Goal: Transaction & Acquisition: Purchase product/service

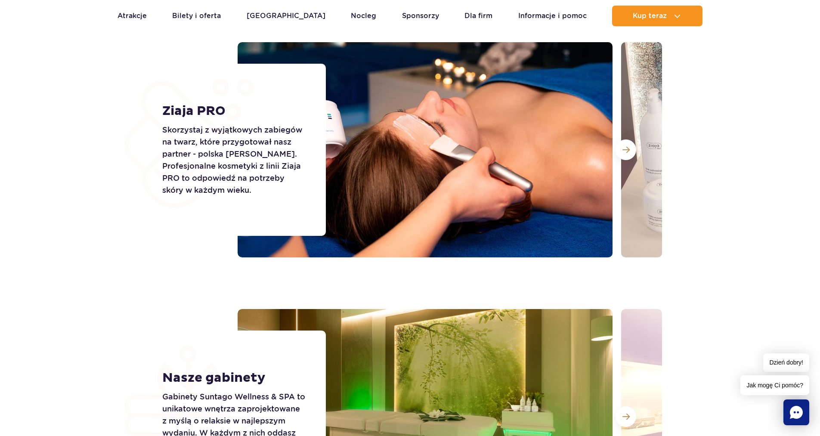
scroll to position [851, 0]
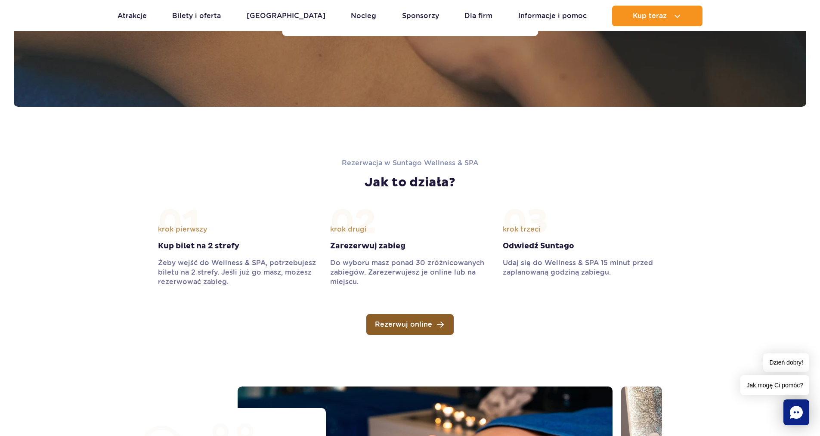
click at [418, 327] on span "Rezerwuj online" at bounding box center [403, 324] width 57 height 7
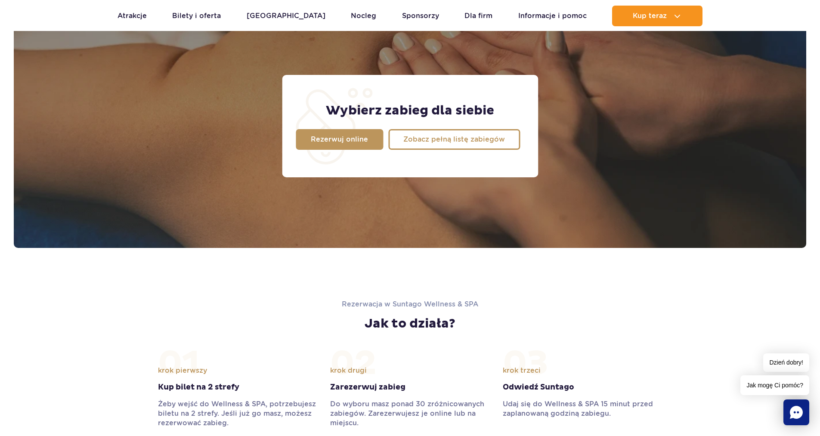
scroll to position [592, 0]
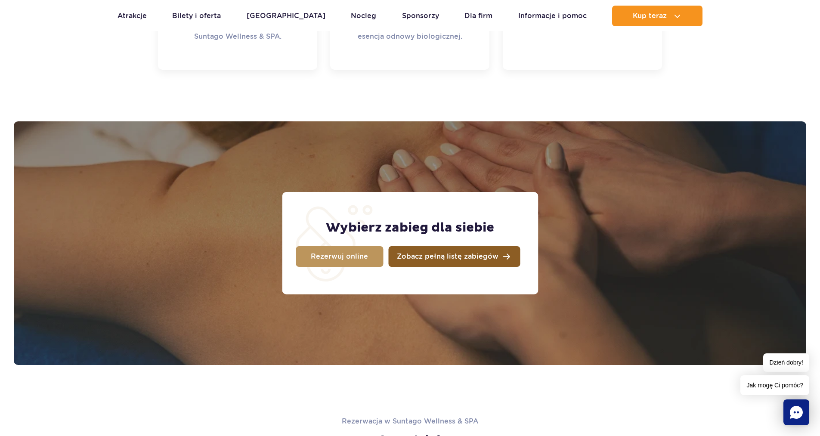
click at [432, 253] on span "Zobacz pełną listę zabiegów" at bounding box center [448, 256] width 102 height 7
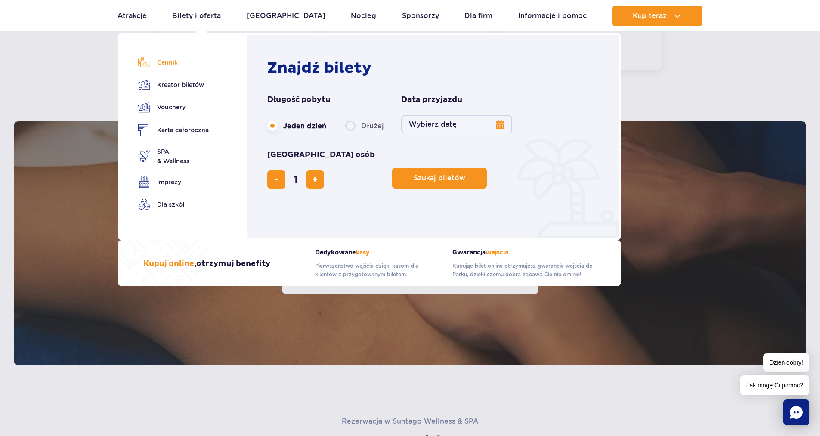
click at [169, 62] on link "Cennik" at bounding box center [173, 62] width 71 height 12
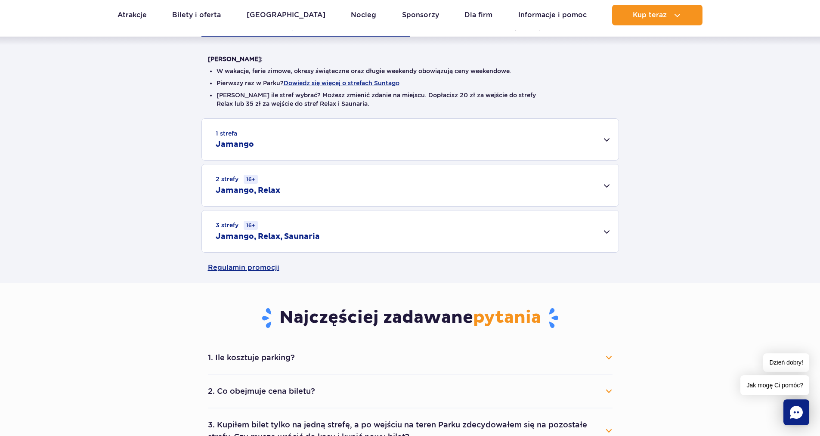
scroll to position [215, 0]
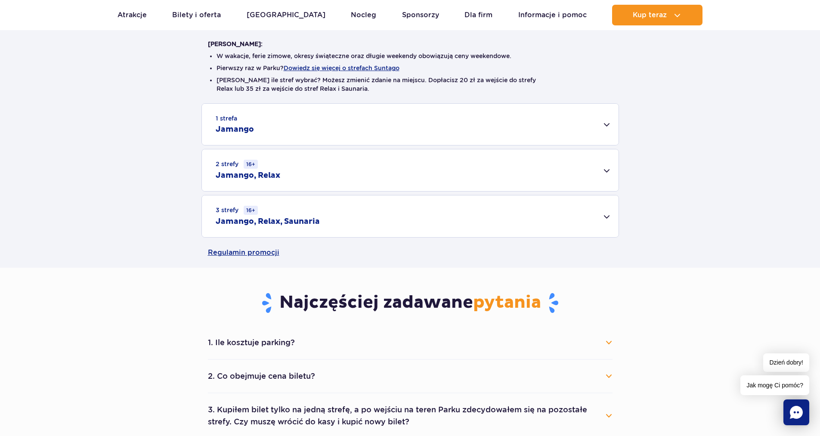
click at [608, 214] on div "3 strefy 16+ Jamango, Relax, Saunaria" at bounding box center [410, 216] width 417 height 42
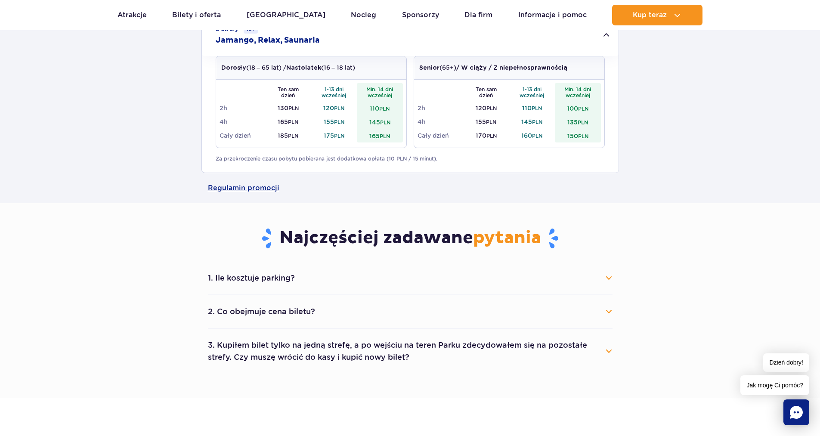
scroll to position [430, 0]
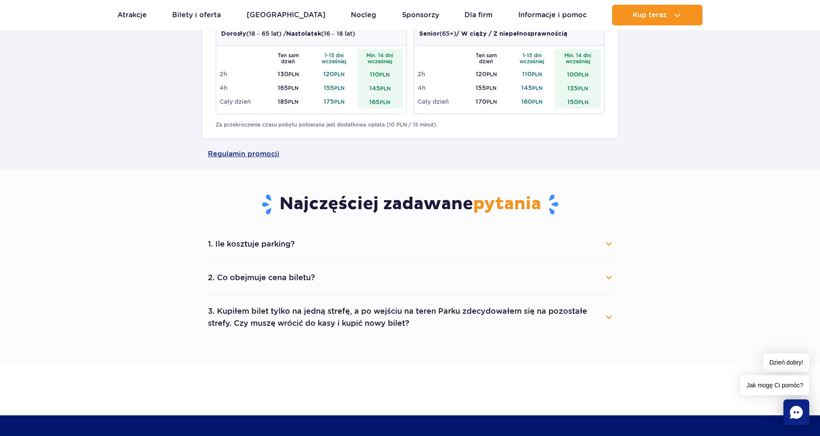
click at [604, 280] on button "2. Co obejmuje cena biletu?" at bounding box center [410, 277] width 404 height 19
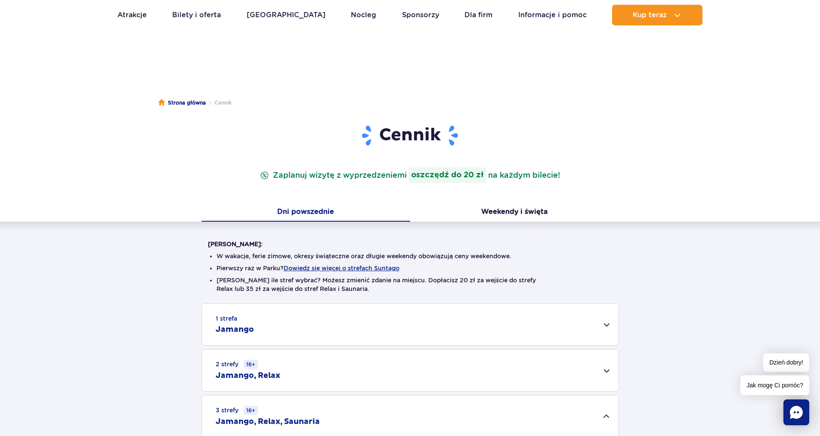
scroll to position [0, 0]
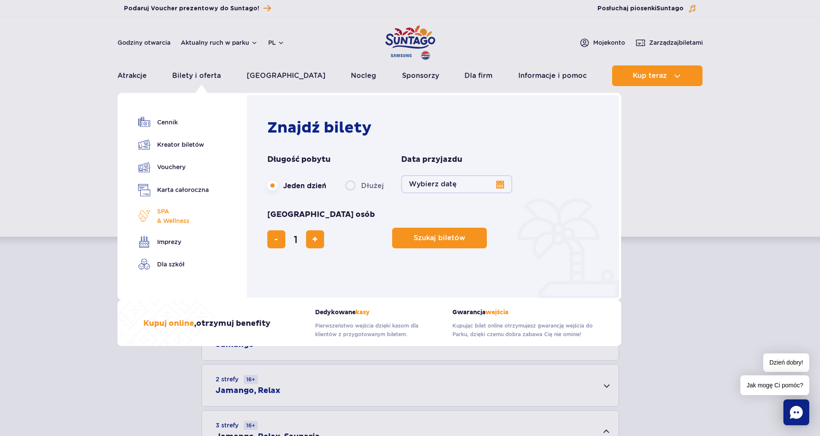
click at [172, 222] on span "SPA & Wellness" at bounding box center [173, 216] width 32 height 19
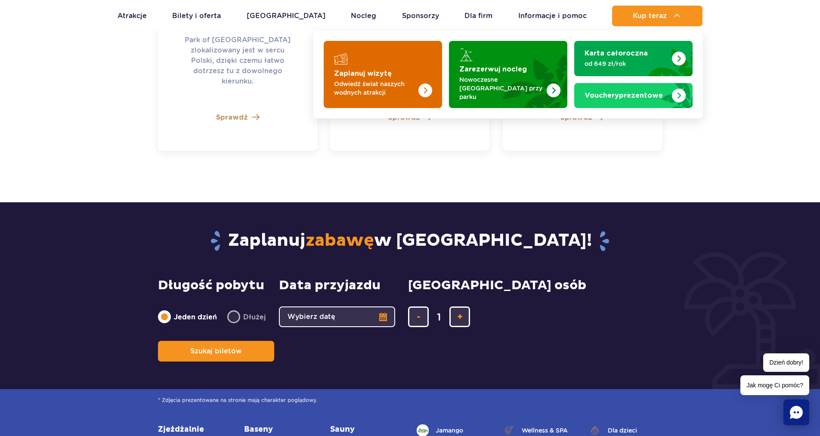
scroll to position [2486, 0]
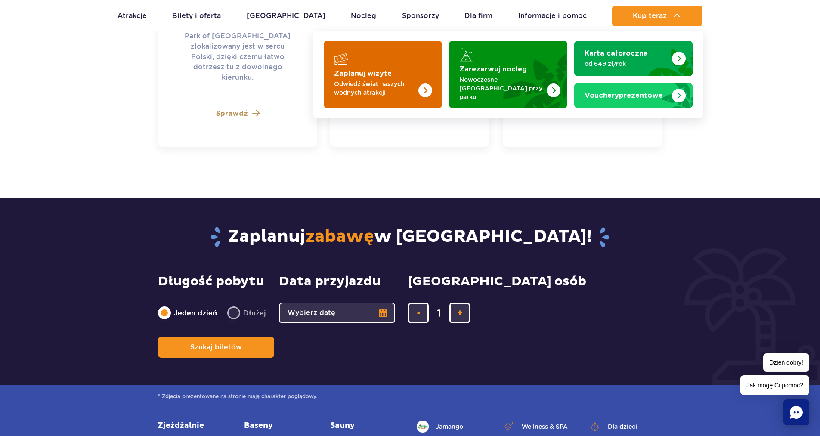
click at [426, 87] on img "Zaplanuj wizytę" at bounding box center [425, 90] width 14 height 14
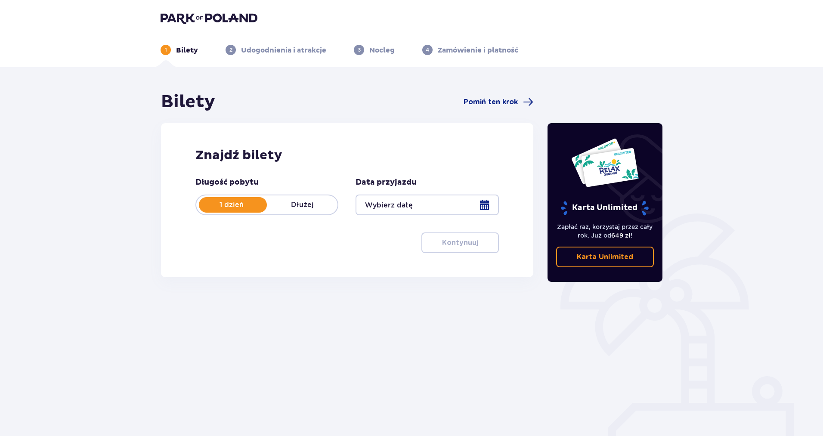
click at [397, 203] on div at bounding box center [426, 204] width 143 height 21
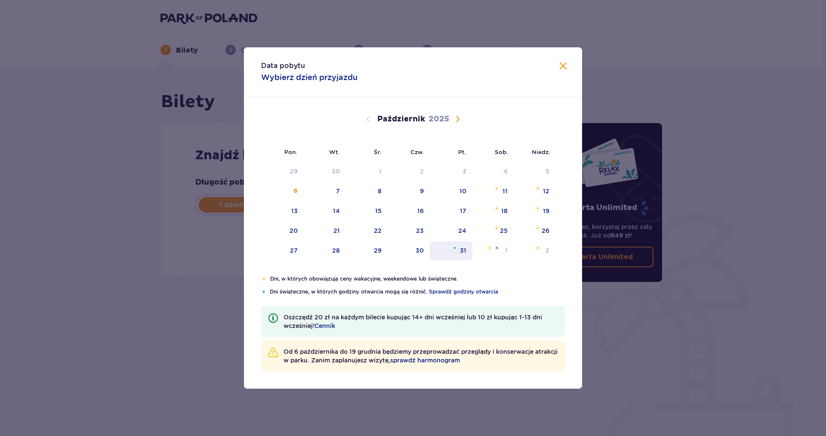
click at [459, 252] on div "31" at bounding box center [451, 250] width 43 height 19
type input "31.10.25"
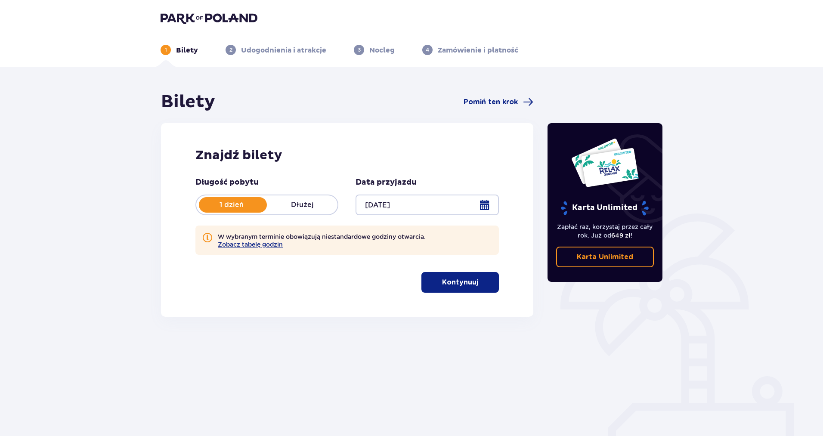
click at [479, 282] on span "button" at bounding box center [480, 282] width 10 height 10
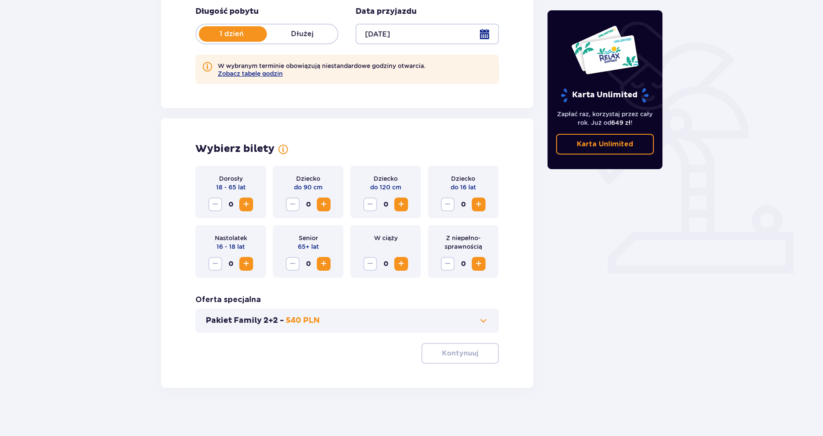
scroll to position [174, 0]
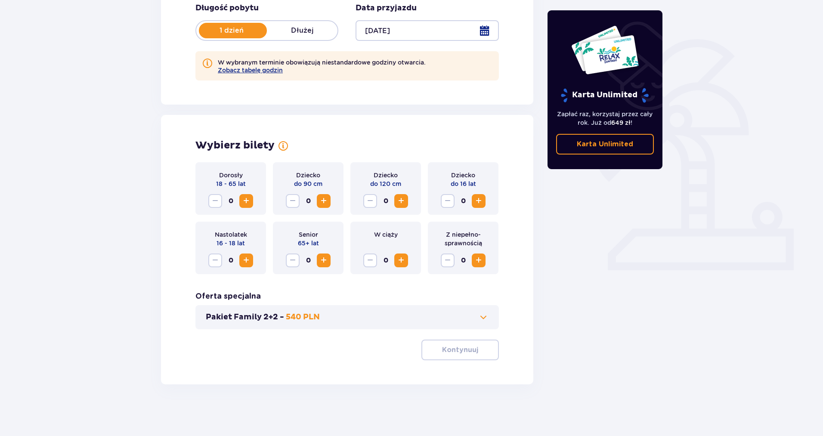
click at [497, 314] on div "Pakiet Family 2+2 - 540 PLN" at bounding box center [346, 317] width 303 height 24
click at [480, 318] on span at bounding box center [483, 317] width 10 height 10
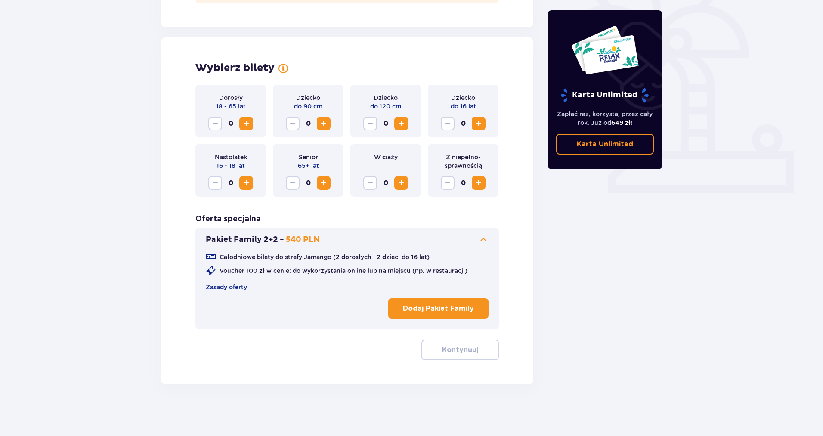
click at [480, 241] on span at bounding box center [483, 239] width 10 height 10
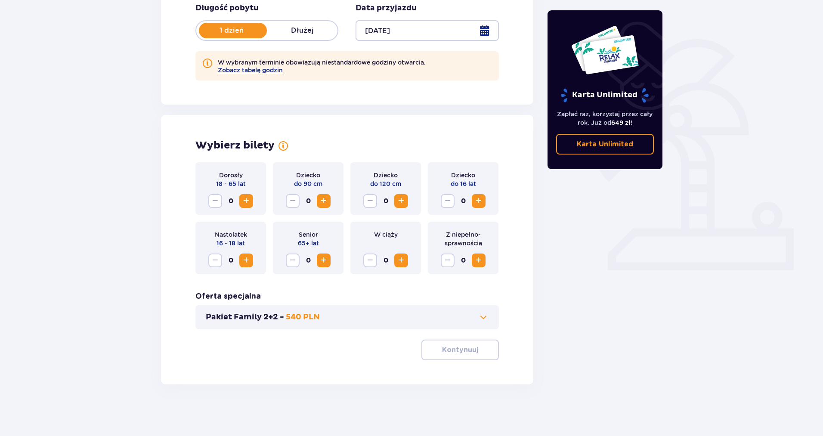
click at [247, 199] on span "Zwiększ" at bounding box center [246, 201] width 10 height 10
click at [469, 348] on p "Kontynuuj" at bounding box center [460, 349] width 36 height 9
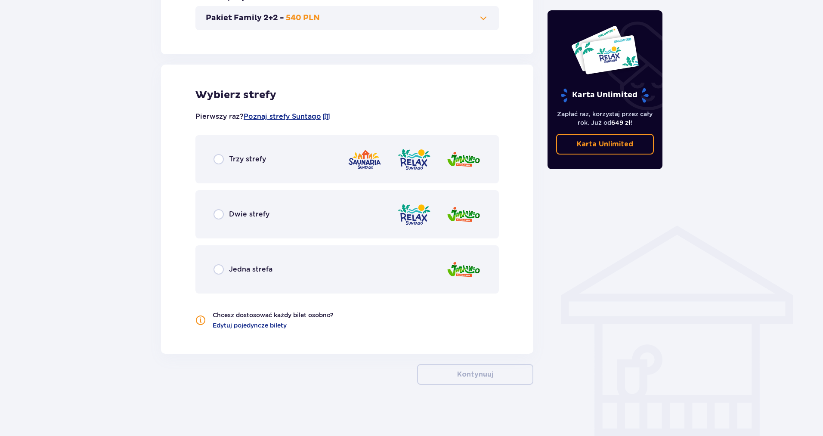
scroll to position [474, 0]
click at [220, 160] on input "radio" at bounding box center [218, 159] width 10 height 10
radio input "true"
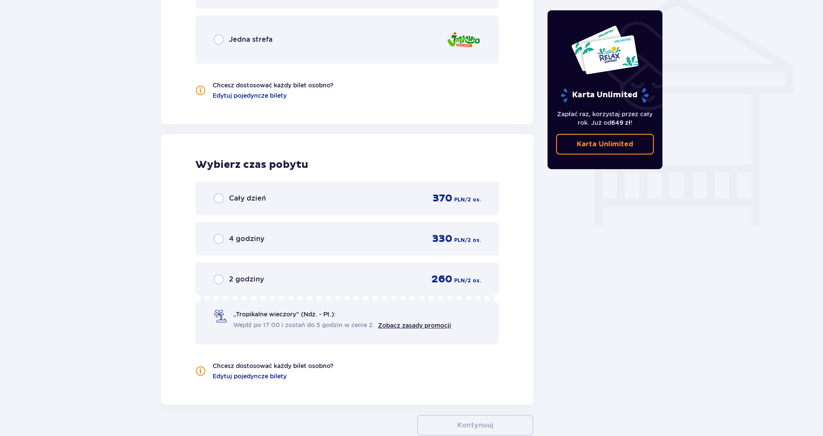
scroll to position [754, 0]
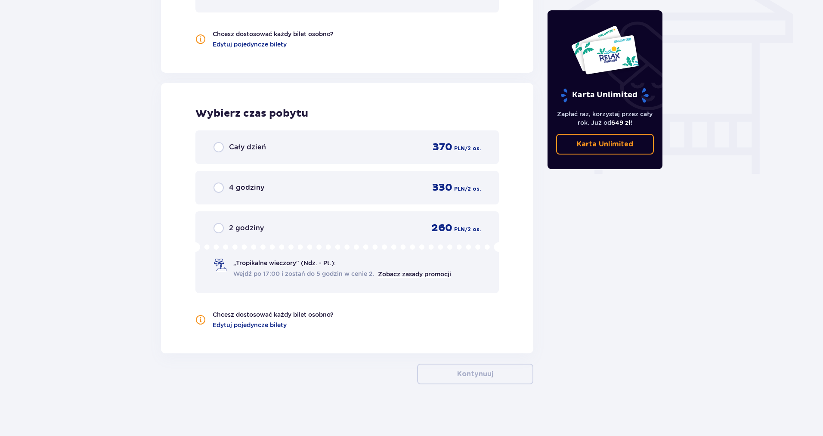
click at [219, 148] on input "radio" at bounding box center [218, 147] width 10 height 10
radio input "true"
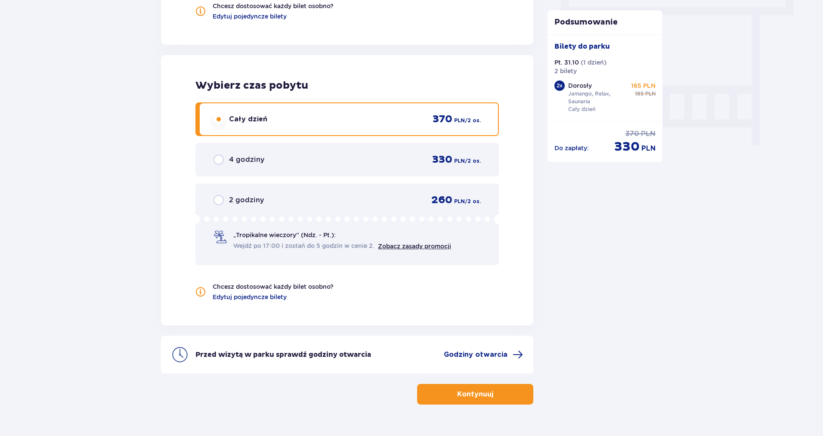
scroll to position [797, 0]
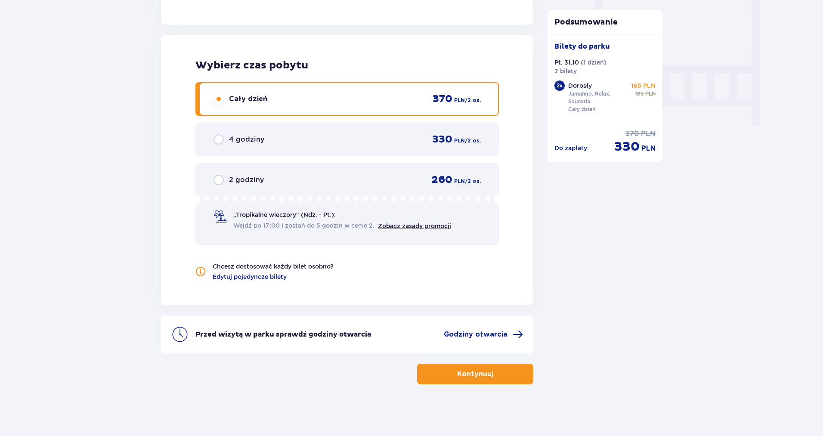
click at [479, 382] on button "Kontynuuj" at bounding box center [475, 374] width 116 height 21
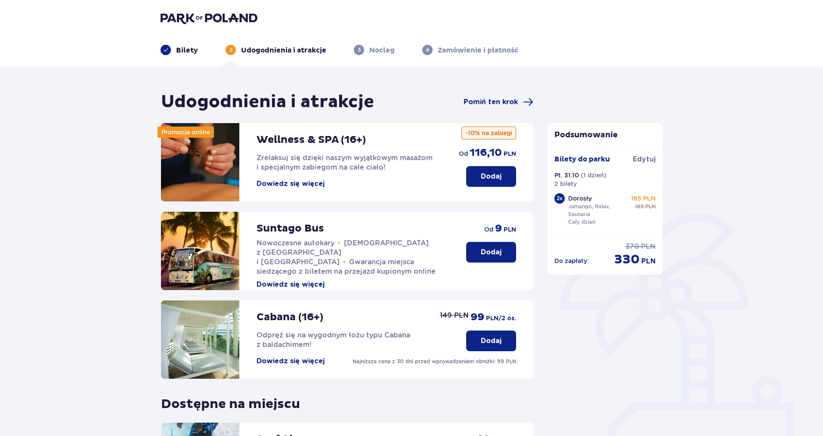
click at [276, 183] on button "Dowiedz się więcej" at bounding box center [290, 183] width 68 height 9
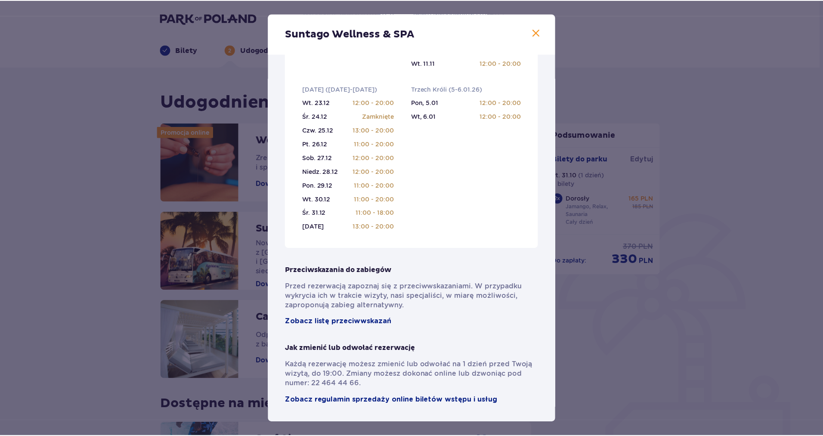
scroll to position [494, 0]
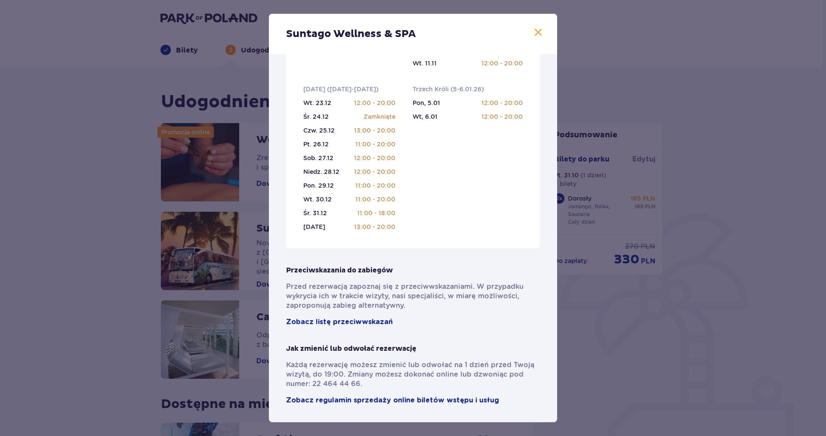
click at [539, 31] on span at bounding box center [538, 33] width 10 height 10
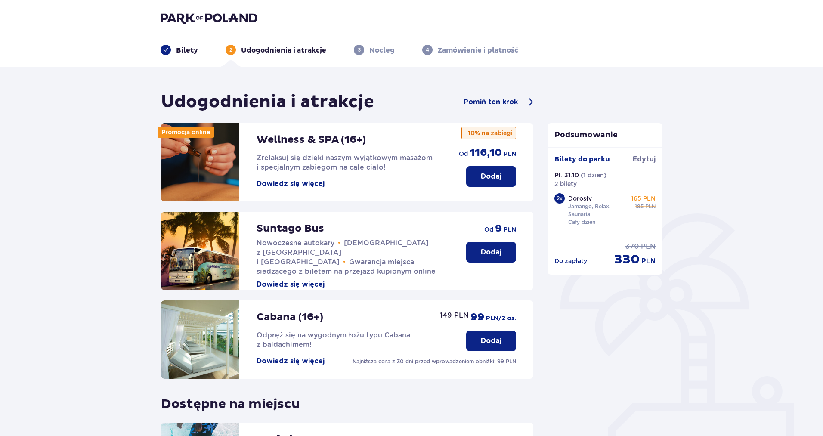
click at [210, 19] on img at bounding box center [208, 18] width 97 height 12
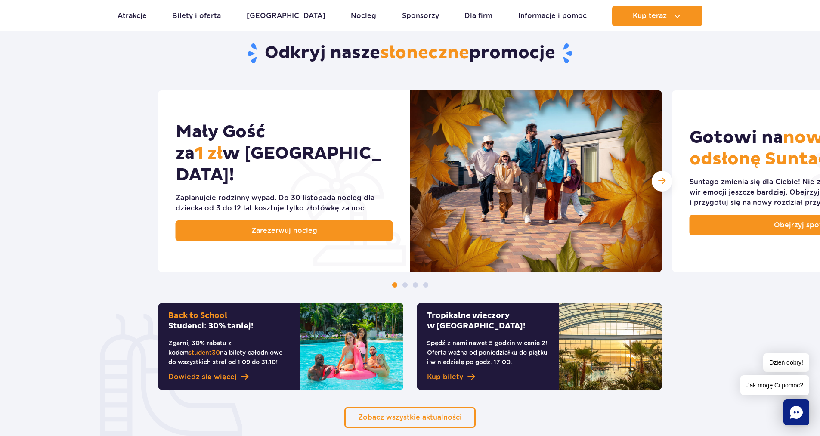
scroll to position [430, 0]
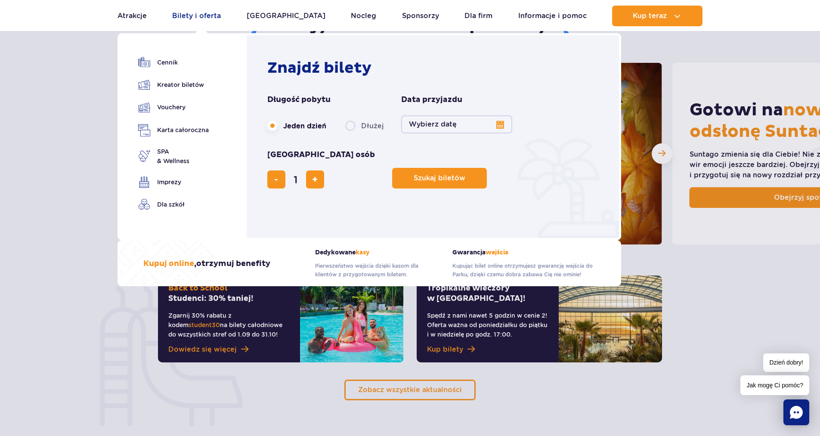
click at [200, 16] on link "Bilety i oferta" at bounding box center [196, 16] width 49 height 21
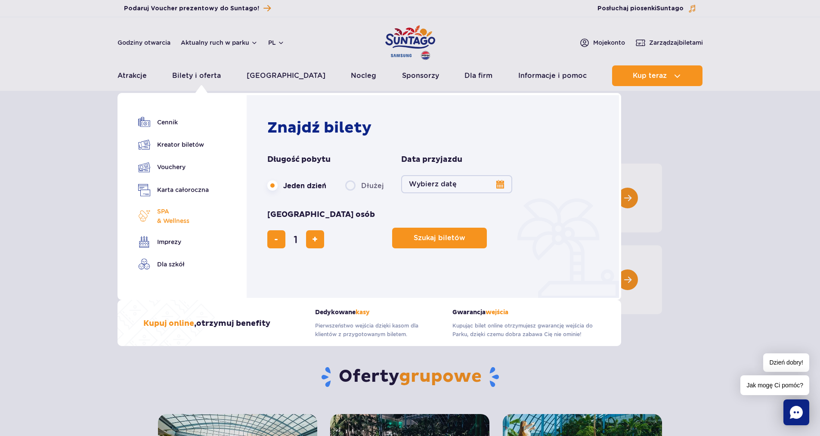
drag, startPoint x: 180, startPoint y: 217, endPoint x: 187, endPoint y: 210, distance: 9.1
click at [181, 217] on span "SPA & Wellness" at bounding box center [173, 216] width 32 height 19
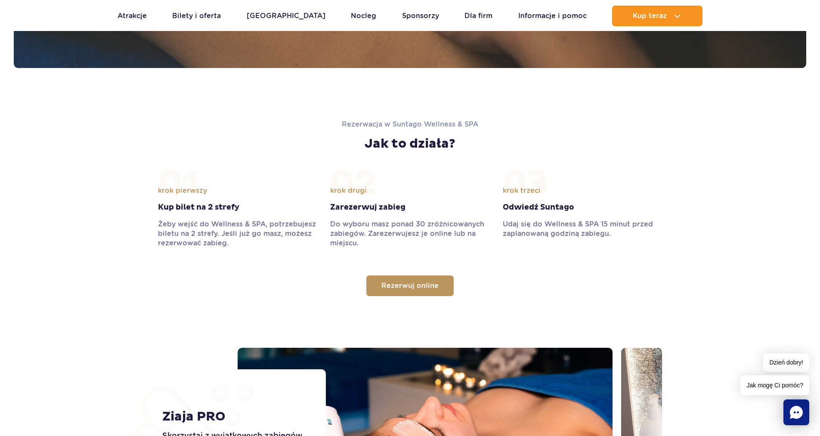
scroll to position [894, 0]
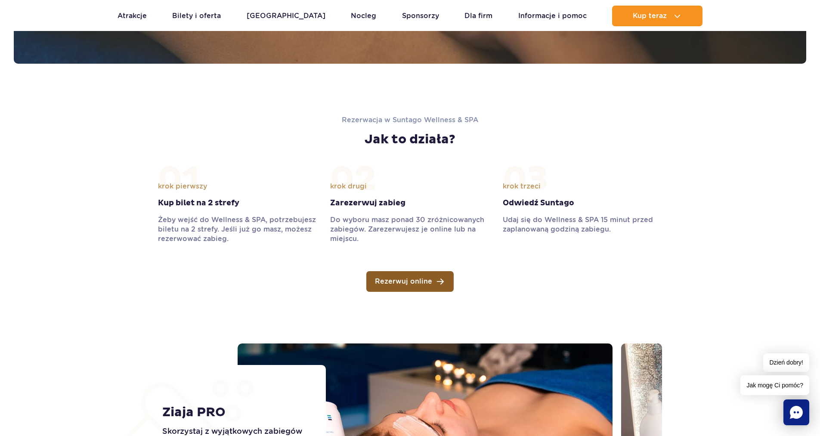
click at [433, 282] on link "Rezerwuj online" at bounding box center [409, 281] width 87 height 21
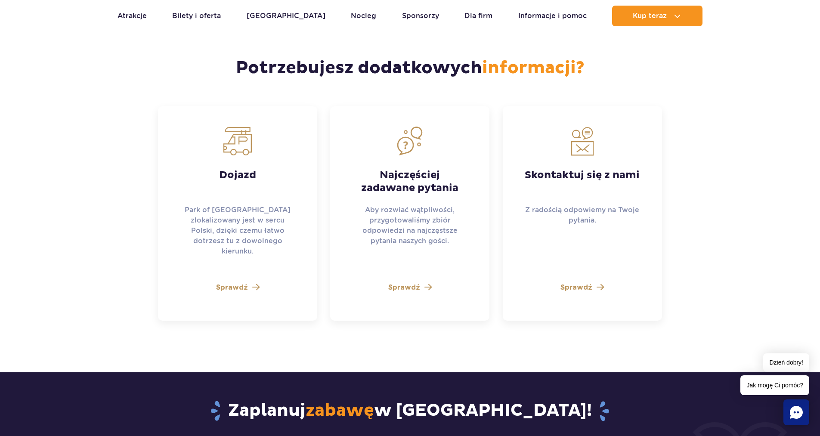
scroll to position [2314, 0]
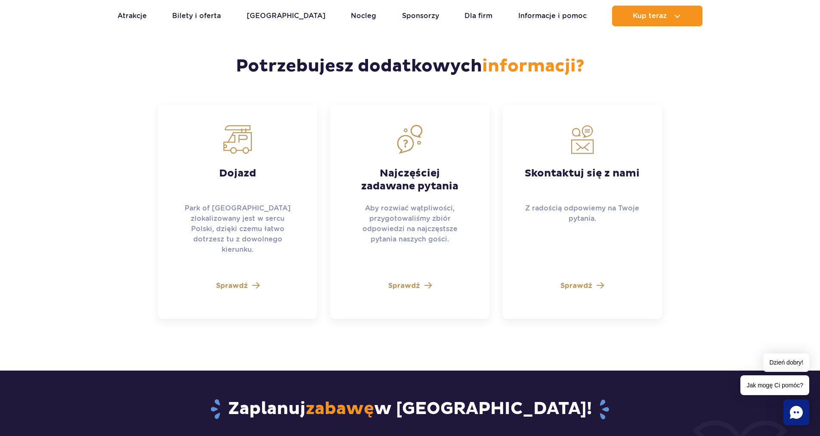
click at [409, 281] on span "Sprawdź" at bounding box center [404, 286] width 32 height 10
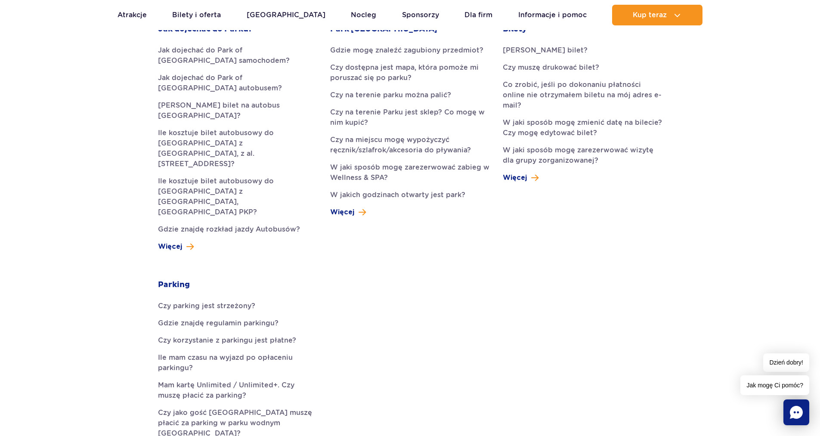
scroll to position [301, 0]
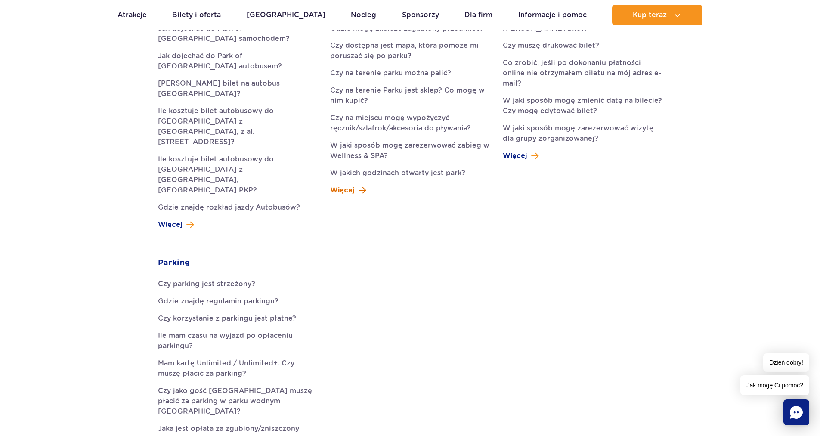
click at [365, 191] on span at bounding box center [361, 190] width 7 height 10
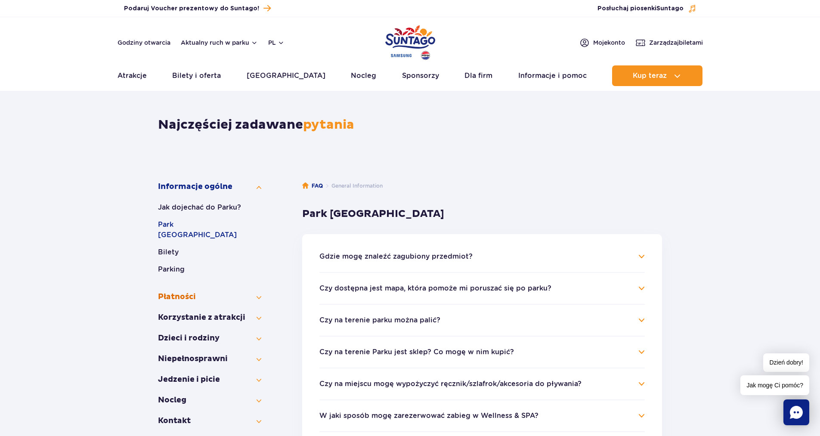
click at [257, 292] on button "Płatności" at bounding box center [209, 297] width 103 height 10
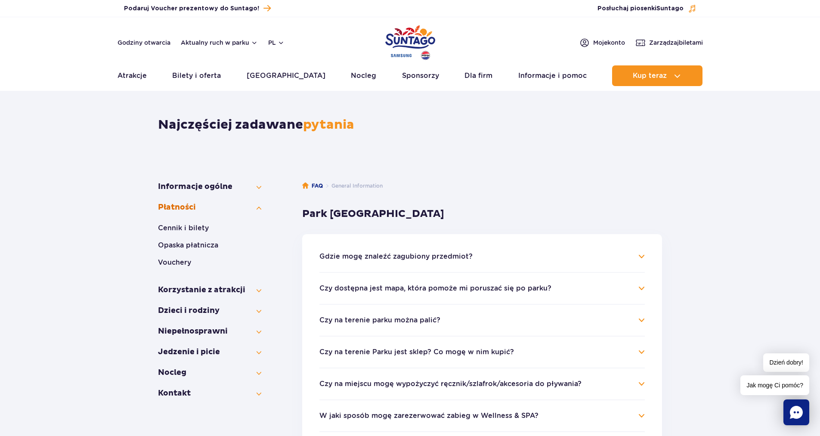
click at [261, 207] on button "Płatności" at bounding box center [209, 207] width 103 height 10
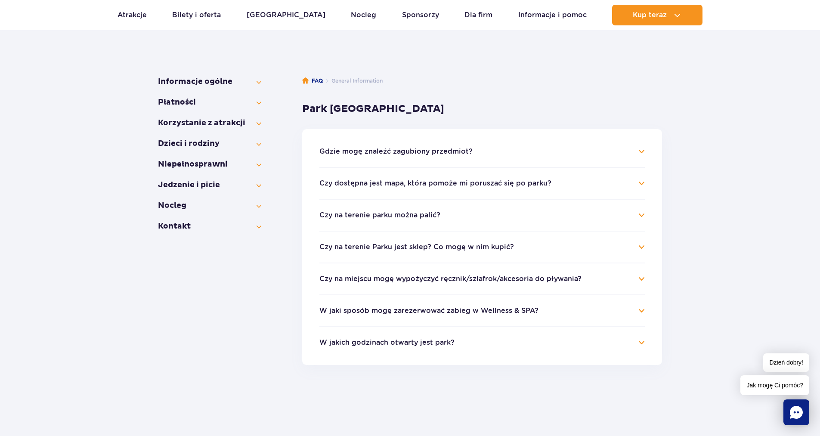
scroll to position [43, 0]
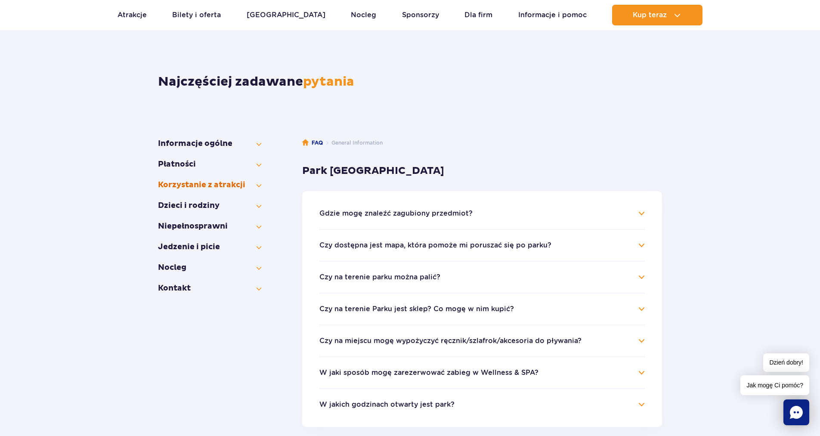
click at [260, 185] on button "Korzystanie z atrakcji" at bounding box center [209, 185] width 103 height 10
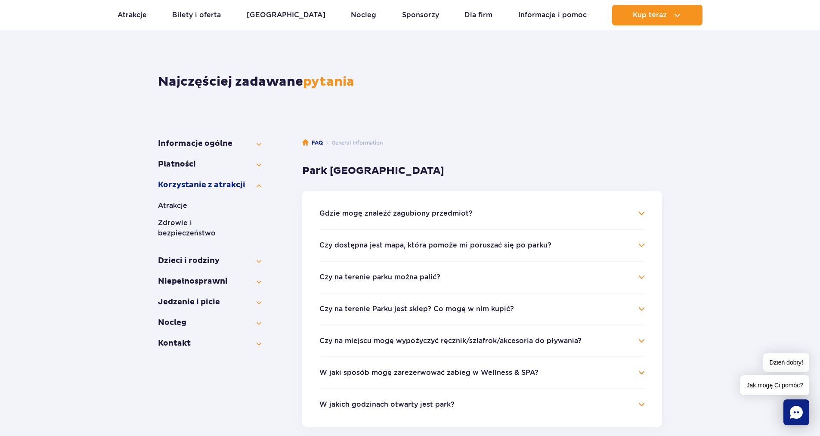
click at [262, 314] on section "Informacje ogólne Jak dojechać do Parku? Park Wodny [GEOGRAPHIC_DATA] Bilety Pa…" at bounding box center [410, 314] width 504 height 377
click at [257, 318] on button "Nocleg" at bounding box center [209, 323] width 103 height 10
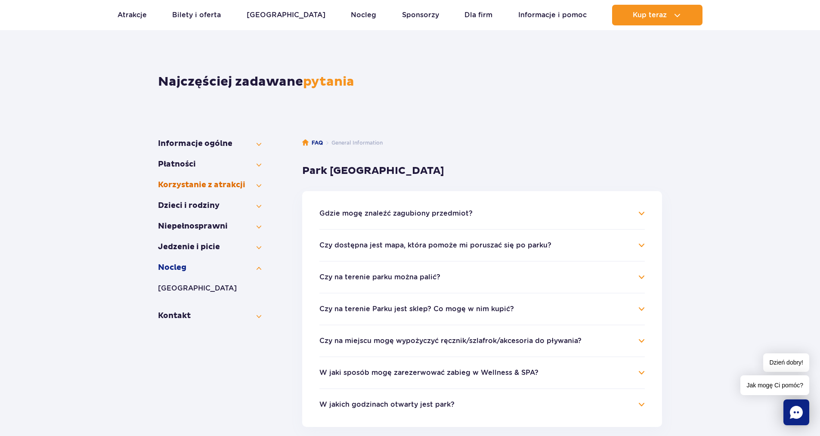
click at [261, 185] on button "Korzystanie z atrakcji" at bounding box center [209, 185] width 103 height 10
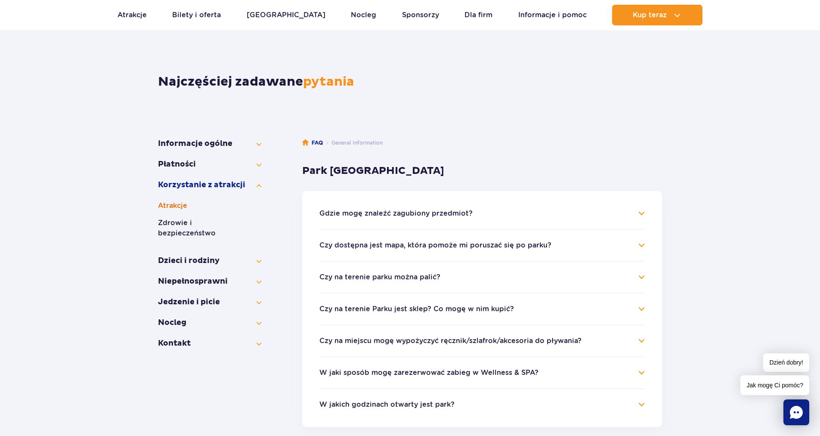
click at [175, 204] on button "Atrakcje" at bounding box center [209, 206] width 103 height 10
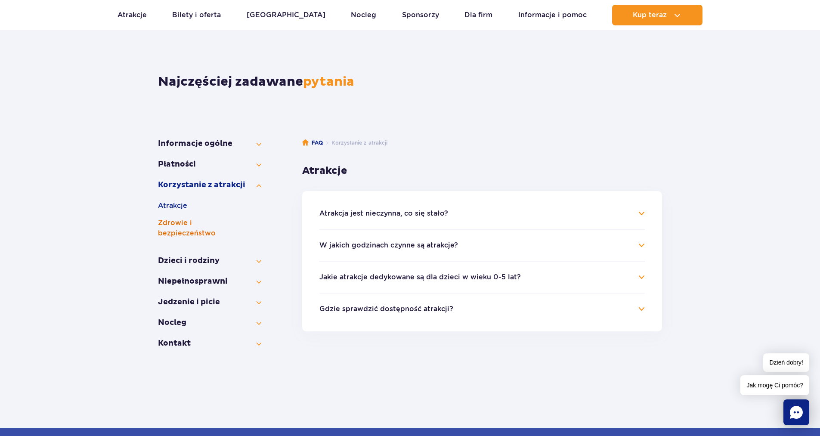
click at [191, 222] on button "Zdrowie i bezpieczeństwo" at bounding box center [209, 228] width 103 height 21
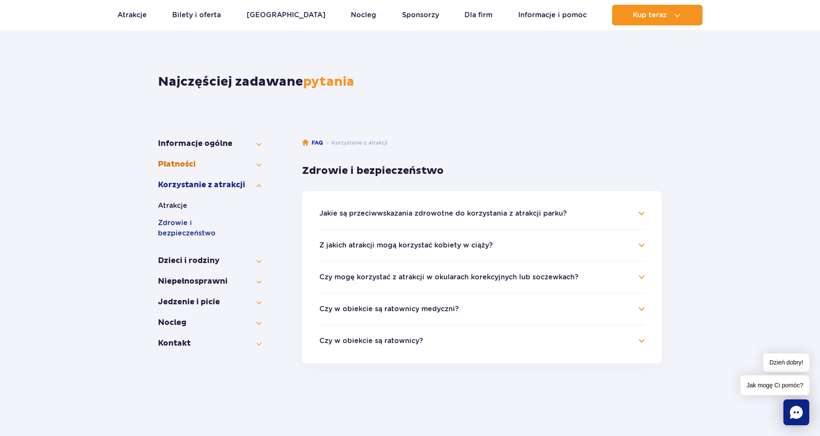
click at [259, 164] on button "Płatności" at bounding box center [209, 164] width 103 height 10
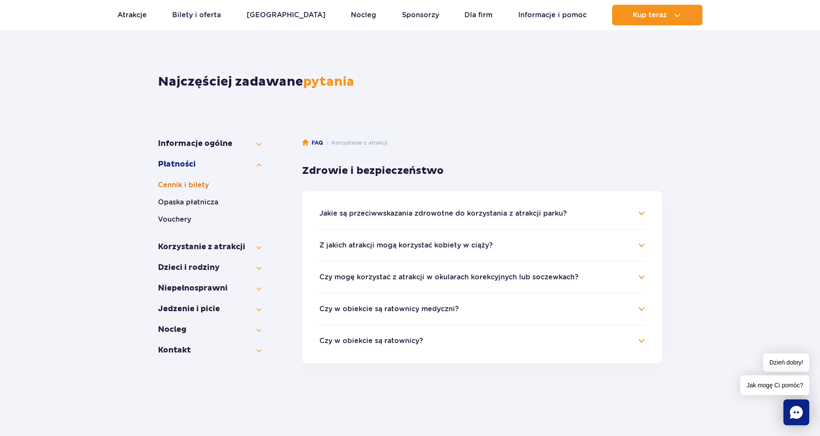
click at [187, 184] on button "Cennik i bilety" at bounding box center [209, 185] width 103 height 10
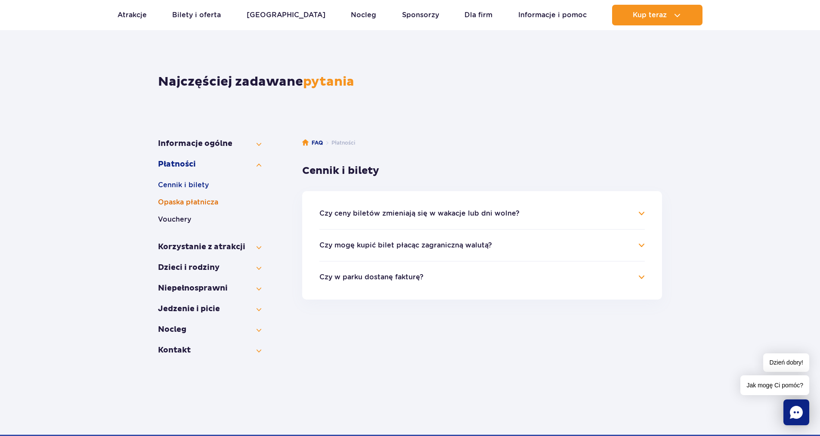
click at [184, 204] on button "Opaska płatnicza" at bounding box center [209, 202] width 103 height 10
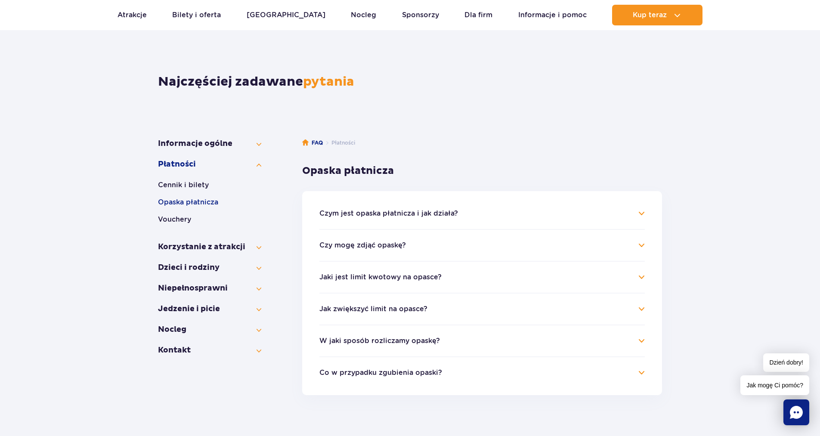
click at [645, 275] on ul "Czym jest opaska płatnicza i jak działa? Opaska jest uniwersalnym kluczem zbliż…" at bounding box center [482, 293] width 360 height 204
click at [640, 276] on h4 "Jaki jest limit kwotowy na opasce?" at bounding box center [481, 277] width 325 height 10
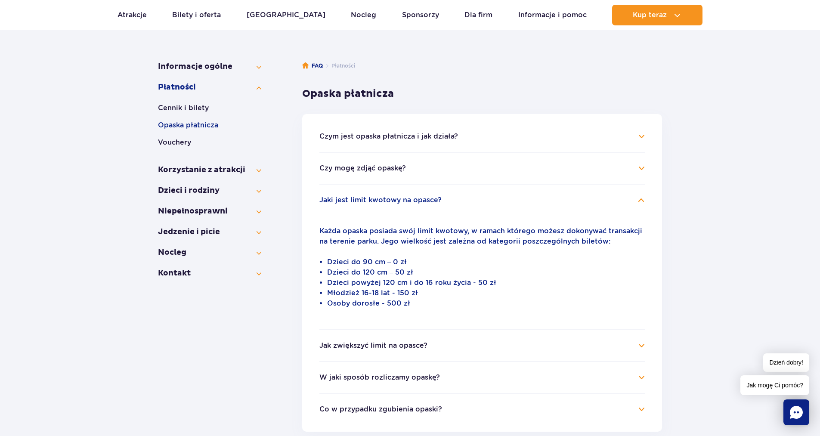
scroll to position [172, 0]
